Goal: Navigation & Orientation: Go to known website

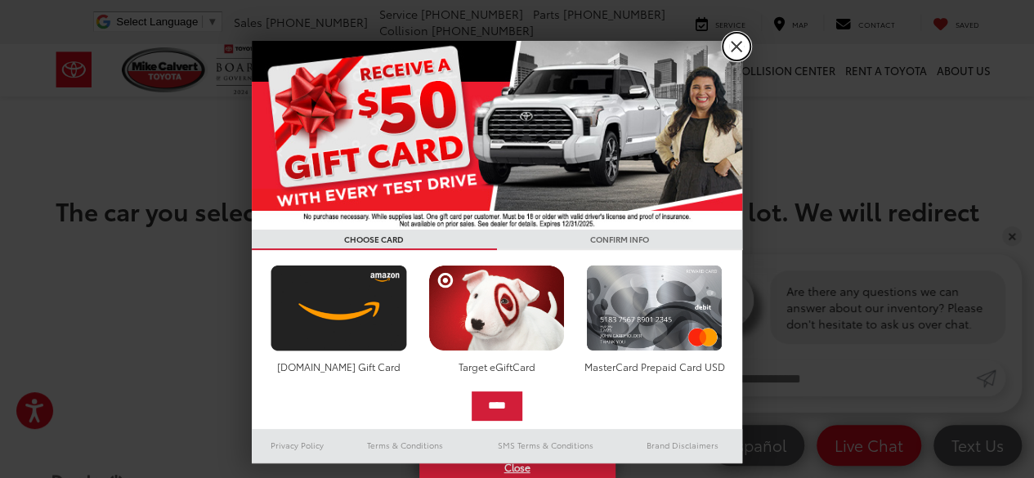
click at [732, 46] on link "X" at bounding box center [737, 47] width 28 height 28
